Goal: Obtain resource: Download file/media

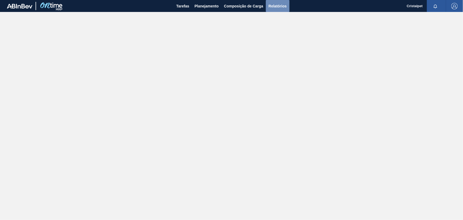
click at [278, 5] on span "Relatórios" at bounding box center [277, 6] width 18 height 6
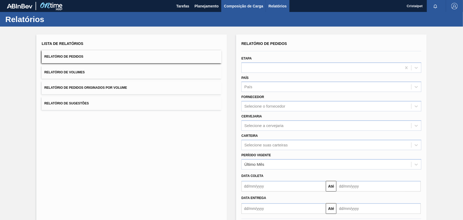
click at [246, 6] on span "Composição de Carga" at bounding box center [243, 6] width 39 height 6
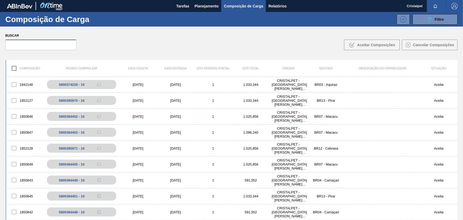
click at [29, 43] on input "text" at bounding box center [40, 45] width 71 height 11
paste input "5800384451"
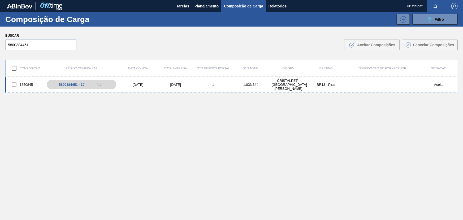
type input "5800384451"
click at [172, 84] on div "10/10/2025" at bounding box center [176, 84] width 38 height 4
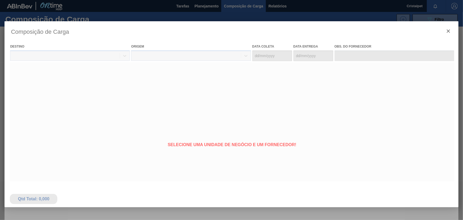
type coleta "03/10/2025"
type Entrega "10/10/2025"
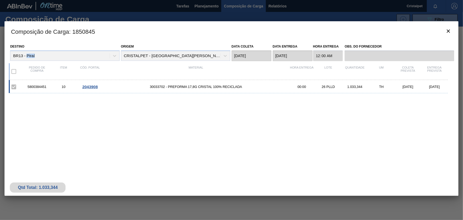
drag, startPoint x: 27, startPoint y: 55, endPoint x: 34, endPoint y: 56, distance: 8.0
click at [34, 56] on div "Destino BR13 - Piraí" at bounding box center [64, 52] width 109 height 18
copy div "Piraí"
drag, startPoint x: 46, startPoint y: 87, endPoint x: 28, endPoint y: 86, distance: 18.3
click at [28, 86] on div "5800384451" at bounding box center [37, 87] width 27 height 4
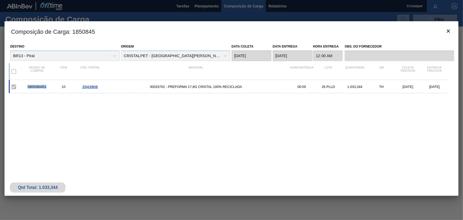
copy div "5800384451"
drag, startPoint x: 189, startPoint y: 86, endPoint x: 220, endPoint y: 87, distance: 31.8
click at [220, 87] on span "30033702 - PREFORMA 17,8G CRISTAL 100% RECICLADA" at bounding box center [195, 87] width 185 height 4
copy span "17,8G CRISTAL 100%"
click at [448, 30] on icon "botão de ícone" at bounding box center [448, 31] width 6 height 6
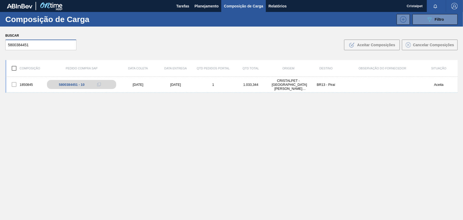
drag, startPoint x: 30, startPoint y: 46, endPoint x: 6, endPoint y: 45, distance: 23.6
click at [6, 45] on input "5800384451" at bounding box center [40, 45] width 71 height 11
paste input "5"
type input "5800384455"
click at [172, 83] on div "10/10/2025" at bounding box center [176, 84] width 38 height 4
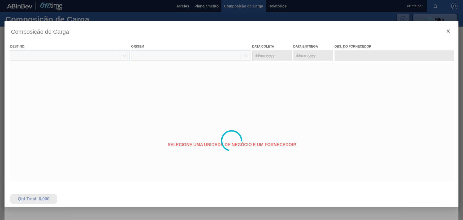
type coleta "03/10/2025"
type Entrega "10/10/2025"
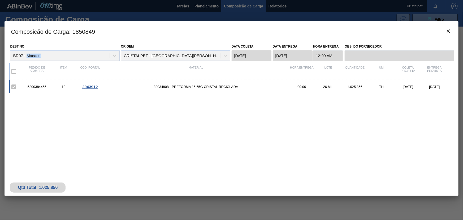
drag, startPoint x: 27, startPoint y: 56, endPoint x: 40, endPoint y: 57, distance: 13.0
click at [40, 57] on div "Destino BR07 - Macacu" at bounding box center [64, 52] width 109 height 18
copy div "Macacu"
drag, startPoint x: 46, startPoint y: 87, endPoint x: 28, endPoint y: 87, distance: 17.8
click at [28, 87] on div "5800384455" at bounding box center [37, 87] width 27 height 4
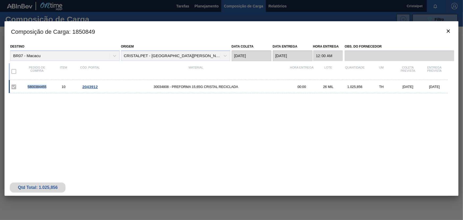
copy div "5800384455"
drag, startPoint x: 192, startPoint y: 87, endPoint x: 217, endPoint y: 88, distance: 24.7
click at [217, 88] on span "30034808 - PREFORMA 15,65G CRISTAL RECICLADA" at bounding box center [195, 87] width 185 height 4
copy span "15,65G CRISTAL"
click at [449, 30] on icon "botão de ícone" at bounding box center [448, 31] width 6 height 6
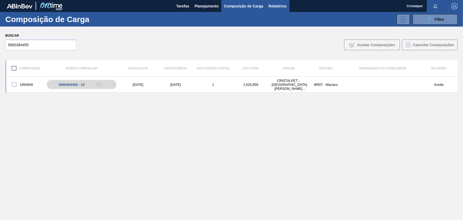
click at [274, 5] on span "Relatórios" at bounding box center [277, 6] width 18 height 6
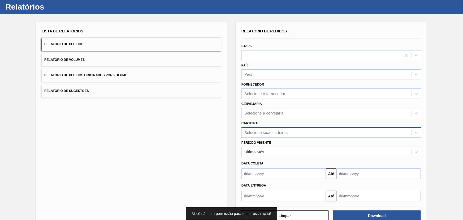
click at [292, 137] on div "Selecione suas carteiras" at bounding box center [331, 132] width 180 height 10
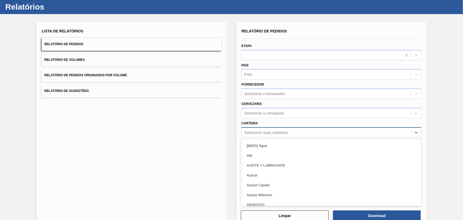
scroll to position [14, 0]
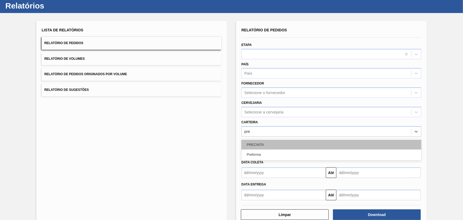
type input "pref"
click at [277, 145] on div "Preforma" at bounding box center [331, 144] width 180 height 10
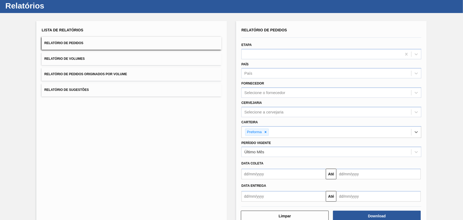
click at [280, 173] on input "text" at bounding box center [283, 173] width 84 height 11
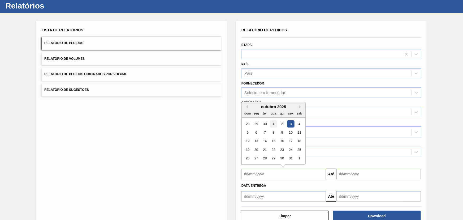
click at [273, 123] on div "1" at bounding box center [273, 123] width 7 height 7
type input "01/10/2025"
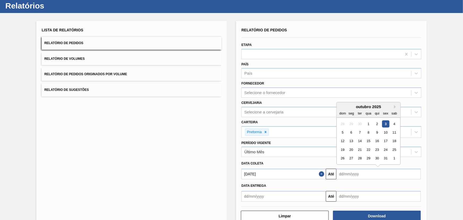
click at [355, 174] on input "text" at bounding box center [378, 173] width 84 height 11
click at [384, 157] on div "31" at bounding box center [385, 158] width 7 height 7
type input "31/10/2025"
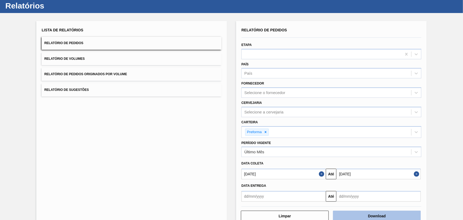
click at [377, 213] on button "Download" at bounding box center [377, 215] width 88 height 11
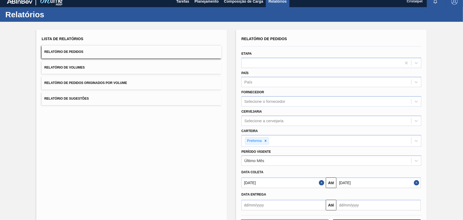
scroll to position [0, 0]
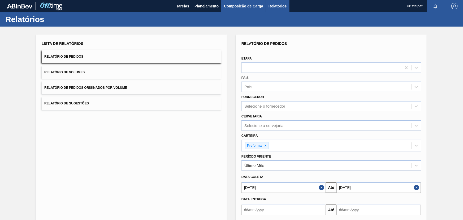
click at [240, 6] on span "Composição de Carga" at bounding box center [243, 6] width 39 height 6
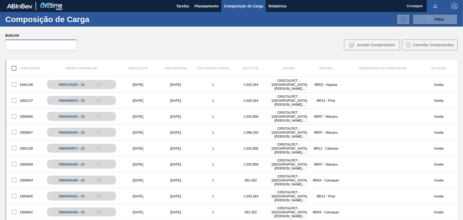
click at [51, 46] on input "text" at bounding box center [40, 45] width 71 height 11
paste input "5800384451"
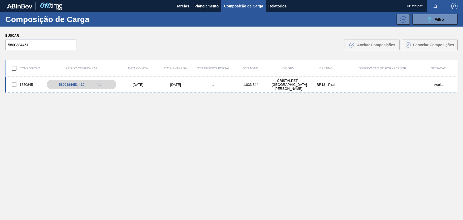
type input "5800384451"
click at [175, 83] on div "10/10/2025" at bounding box center [176, 84] width 38 height 4
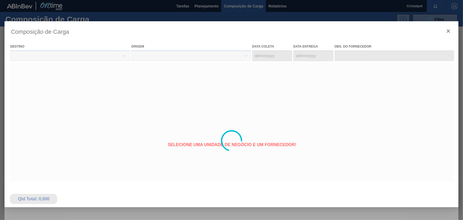
type coleta "03/10/2025"
type Entrega "10/10/2025"
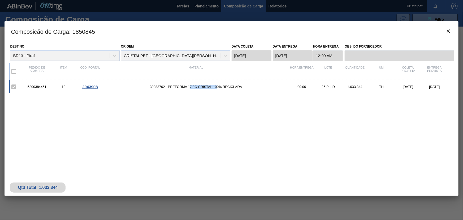
drag, startPoint x: 189, startPoint y: 87, endPoint x: 221, endPoint y: 96, distance: 33.5
click at [217, 89] on div "5800384451 10 2043908 30033702 - PREFORMA 17,8G CRISTAL 100% RECICLADA 00:00 26…" at bounding box center [228, 86] width 439 height 13
